Goal: Information Seeking & Learning: Find specific fact

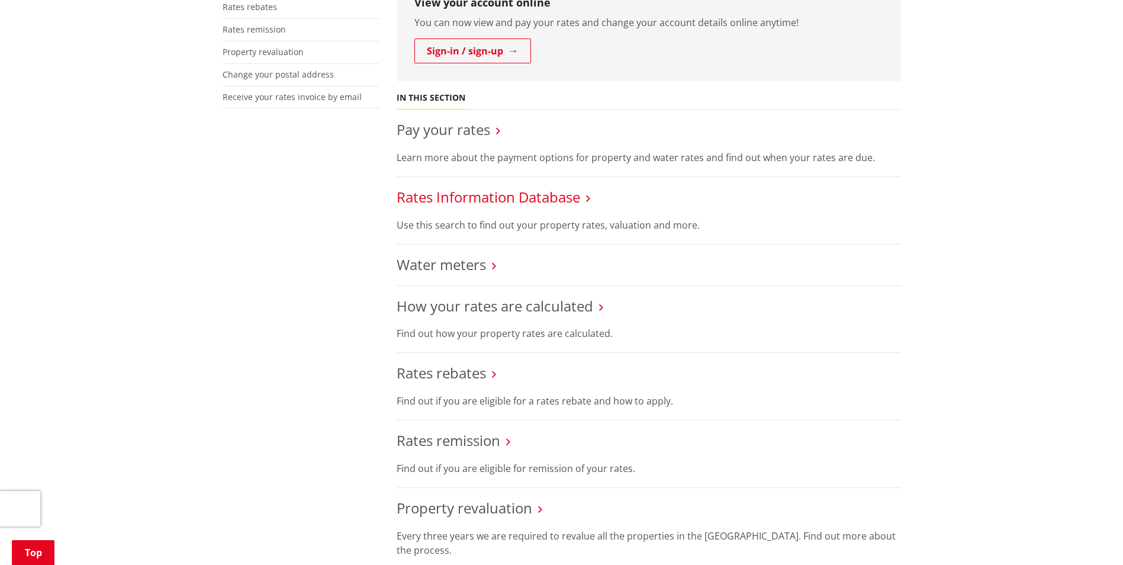
scroll to position [355, 0]
click at [453, 194] on link "Rates Information Database" at bounding box center [487, 197] width 183 height 20
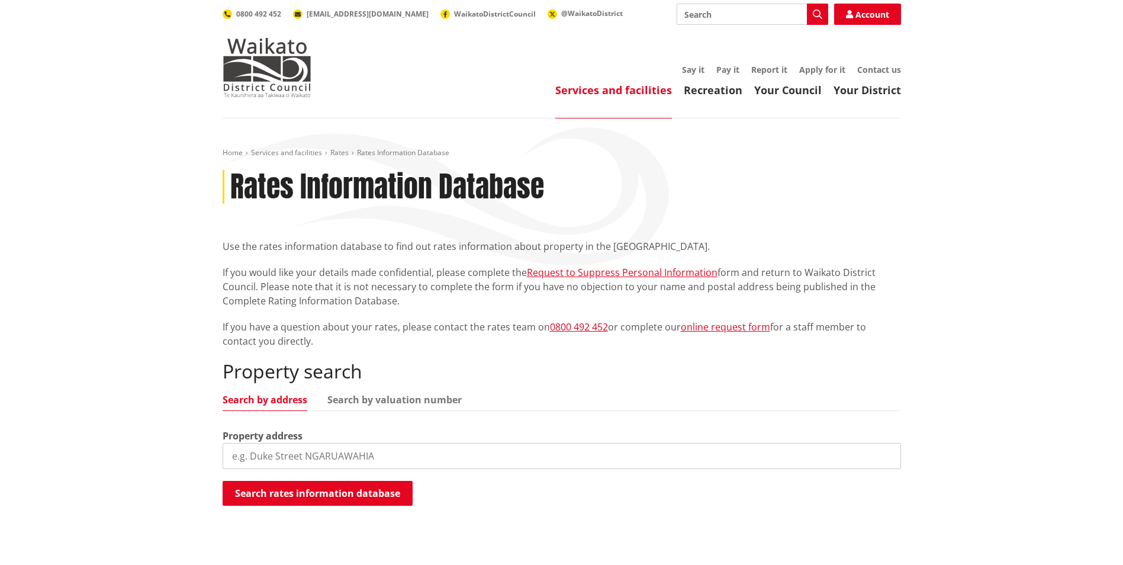
click at [333, 459] on input "search" at bounding box center [562, 456] width 678 height 26
type input "137 [PERSON_NAME] memorial"
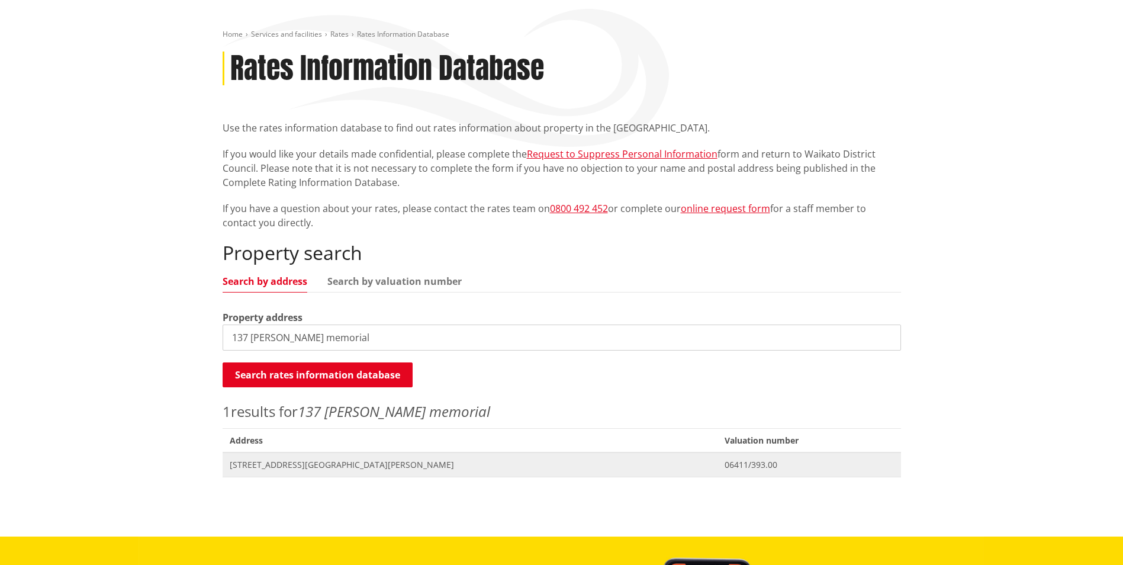
click at [300, 469] on span "[STREET_ADDRESS][GEOGRAPHIC_DATA][PERSON_NAME]" at bounding box center [470, 465] width 481 height 12
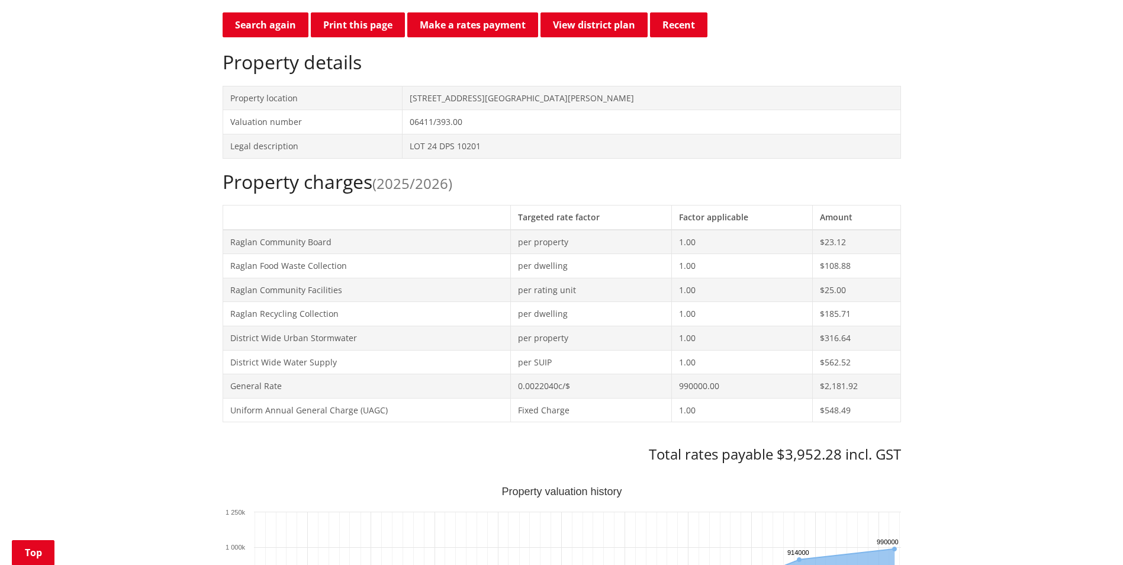
scroll to position [355, 0]
